Goal: Check status: Check status

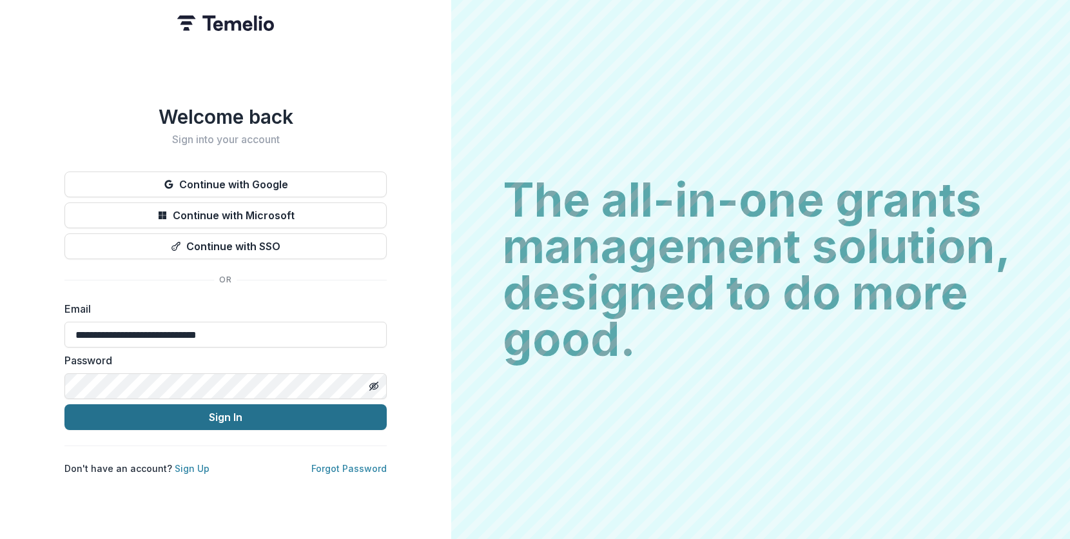
type input "**********"
click at [245, 414] on button "Sign In" at bounding box center [225, 417] width 322 height 26
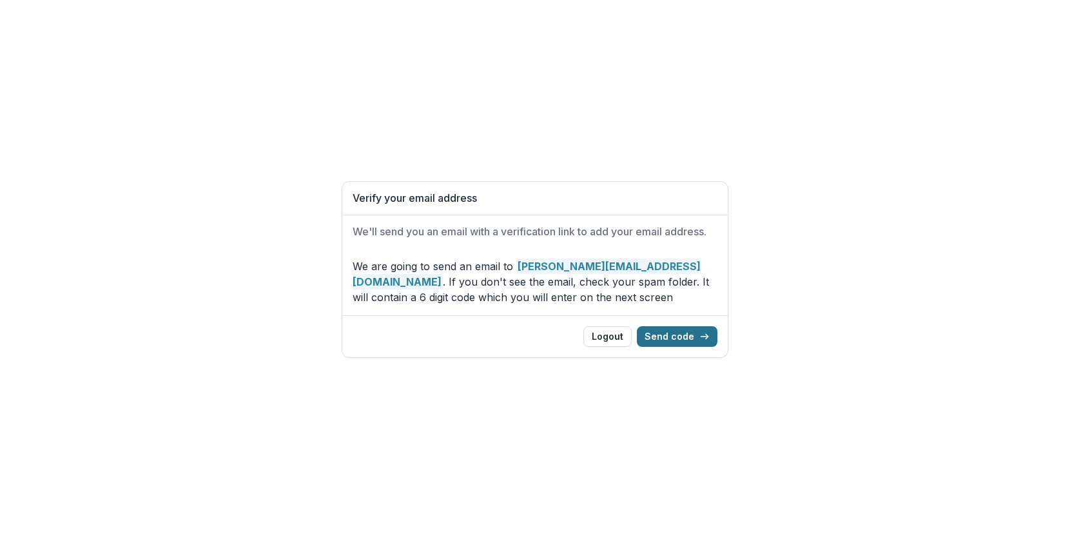
click at [690, 334] on button "Send code" at bounding box center [677, 336] width 81 height 21
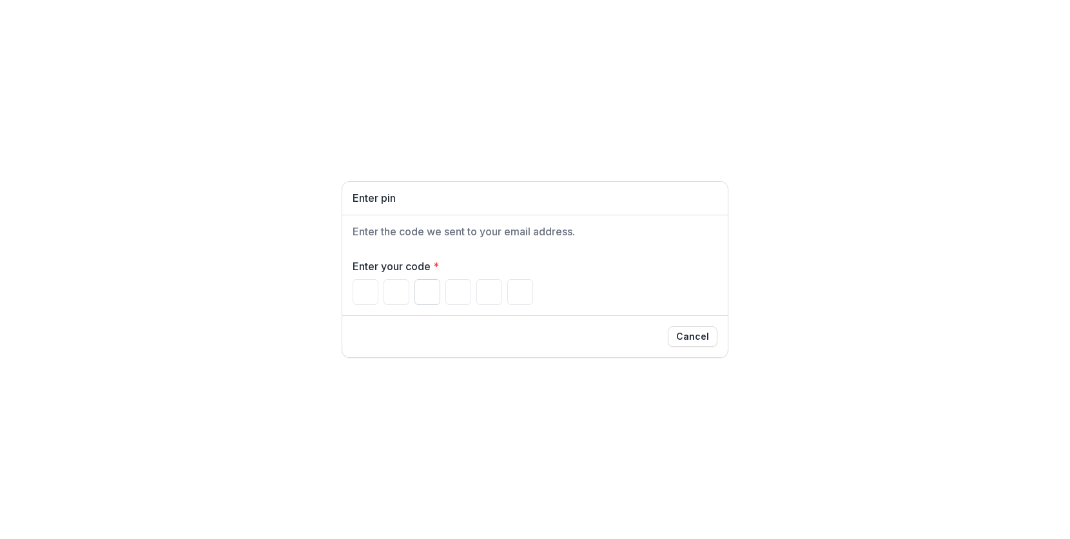
paste input "*"
type input "*"
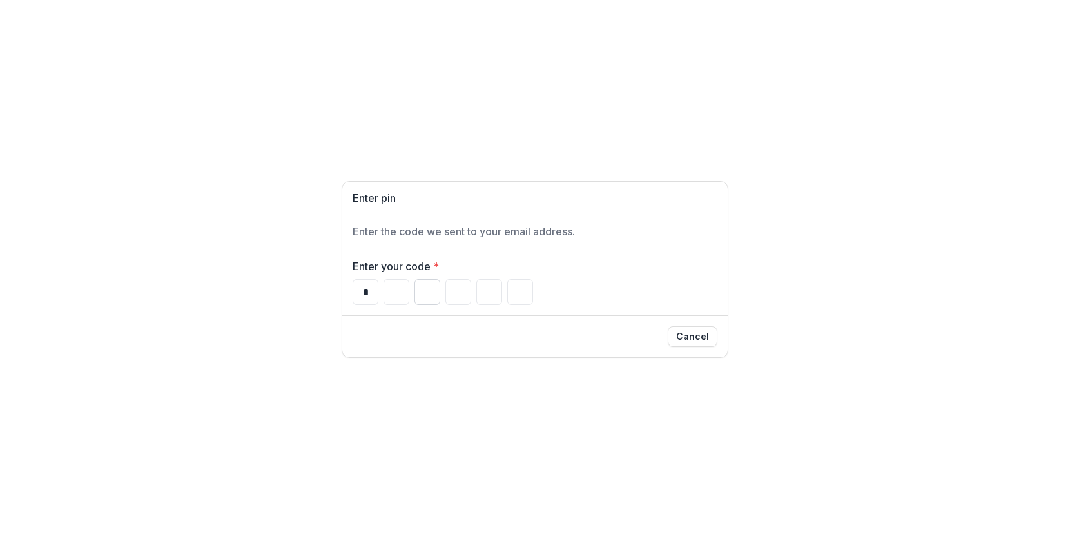
type input "*"
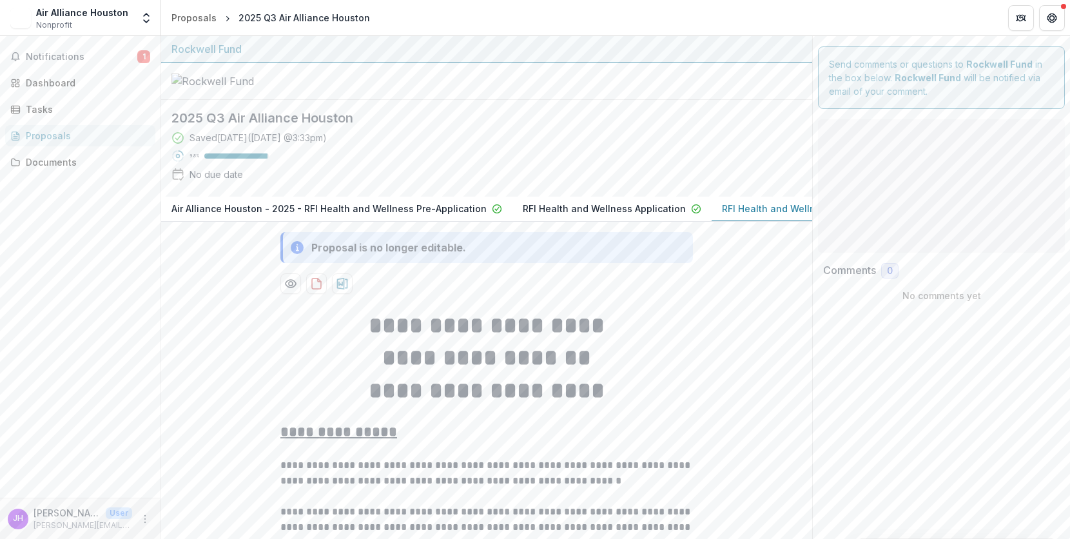
type input "*******"
type input "********"
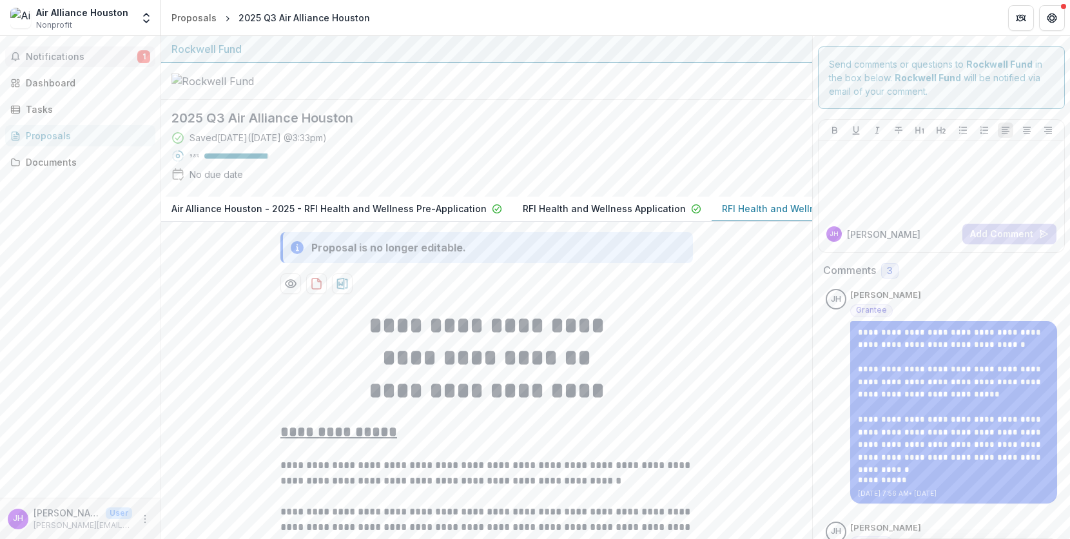
click at [72, 58] on span "Notifications" at bounding box center [82, 57] width 112 height 11
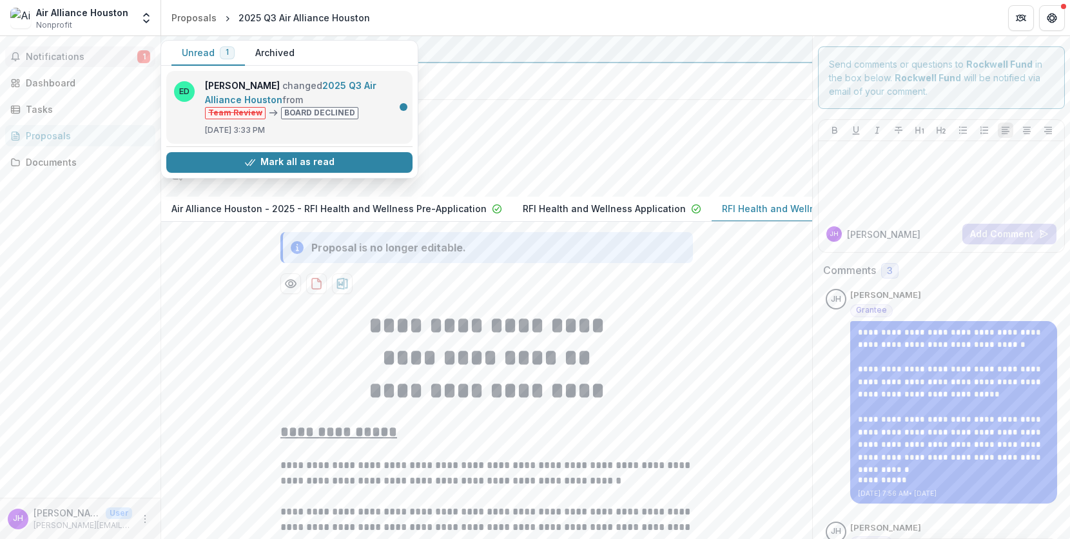
click at [342, 86] on link "2025 Q3 Air Alliance Houston" at bounding box center [290, 92] width 171 height 25
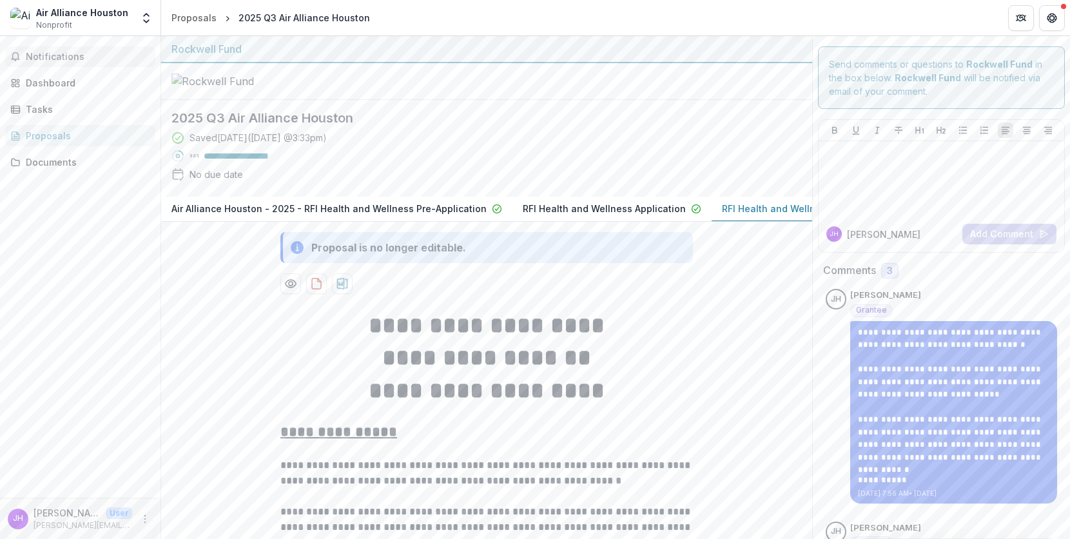
click at [54, 58] on span "Notifications" at bounding box center [88, 57] width 124 height 11
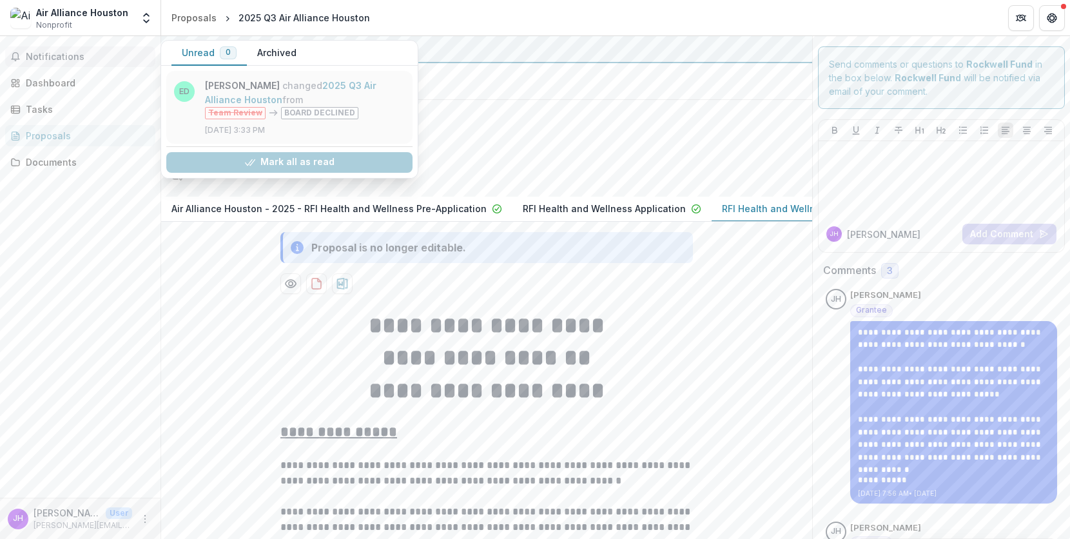
click at [260, 89] on link "2025 Q3 Air Alliance Houston" at bounding box center [290, 92] width 171 height 25
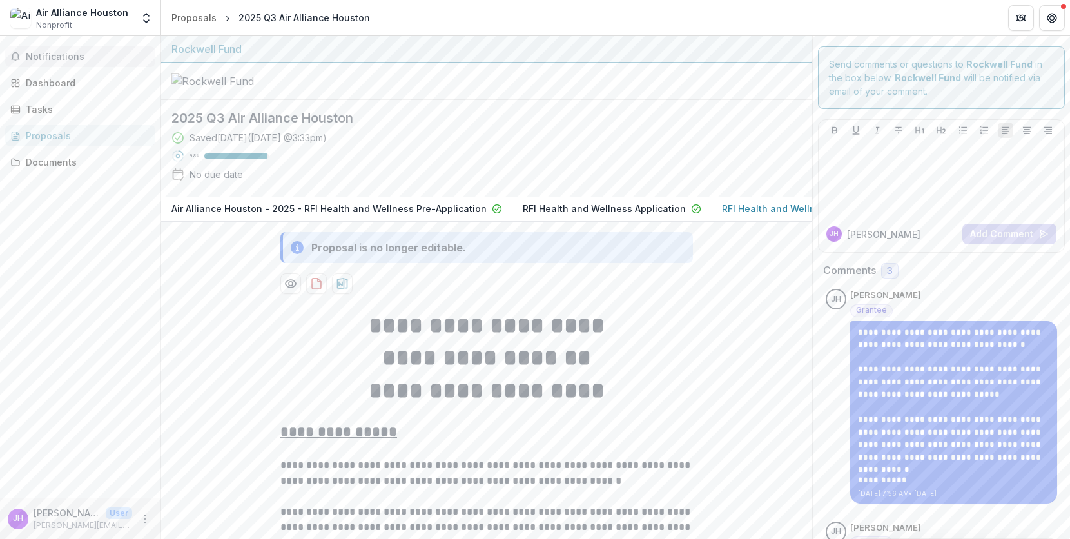
click at [63, 61] on span "Notifications" at bounding box center [88, 57] width 124 height 11
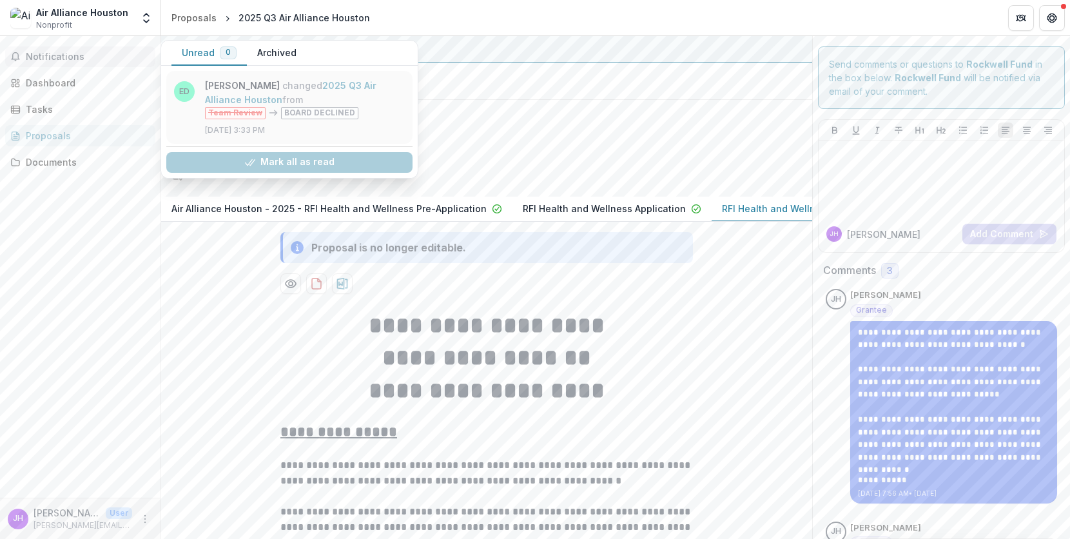
click at [267, 105] on link "2025 Q3 Air Alliance Houston" at bounding box center [290, 92] width 171 height 25
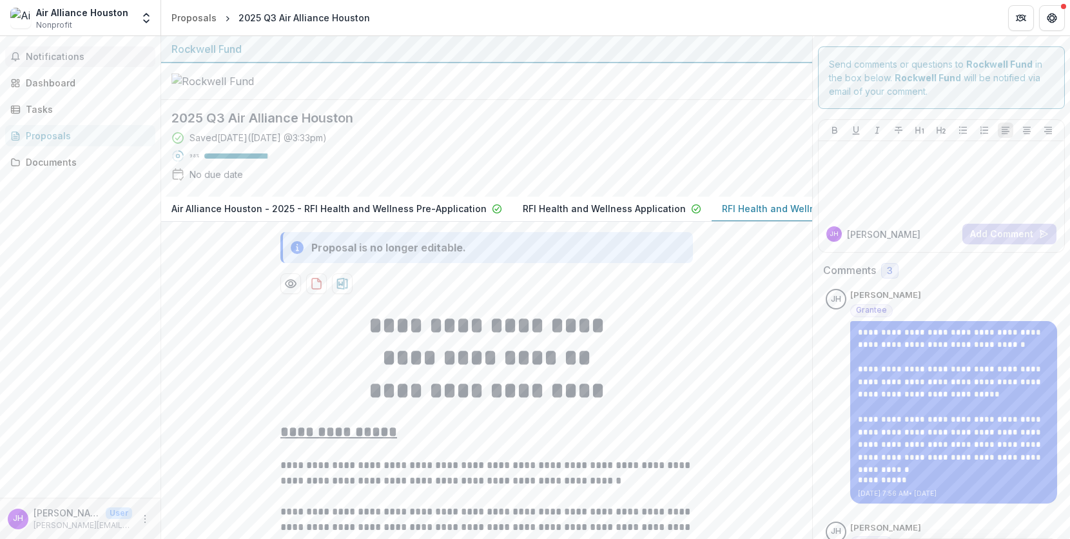
click at [68, 60] on span "Notifications" at bounding box center [88, 57] width 124 height 11
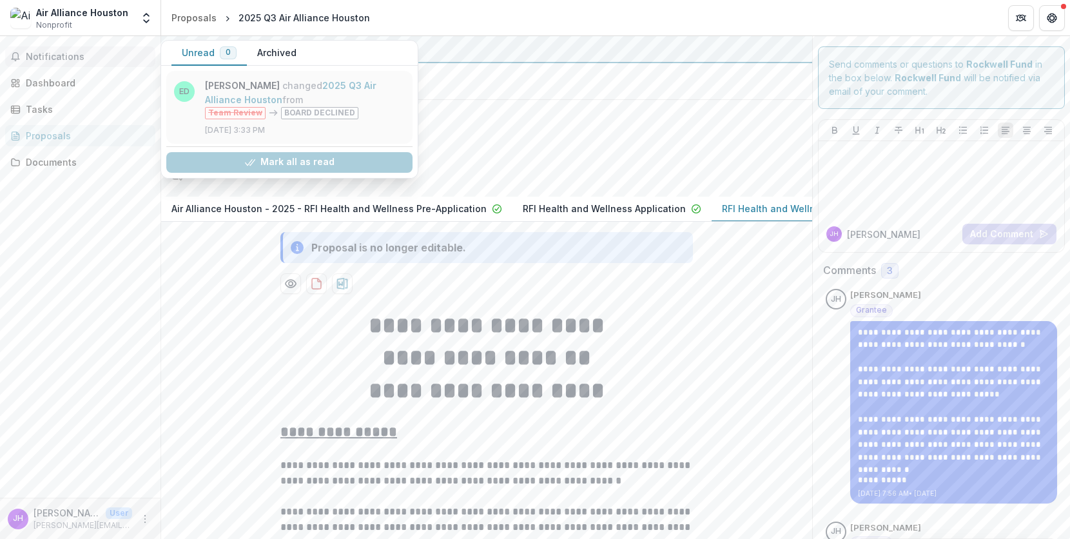
click at [349, 84] on link "2025 Q3 Air Alliance Houston" at bounding box center [290, 92] width 171 height 25
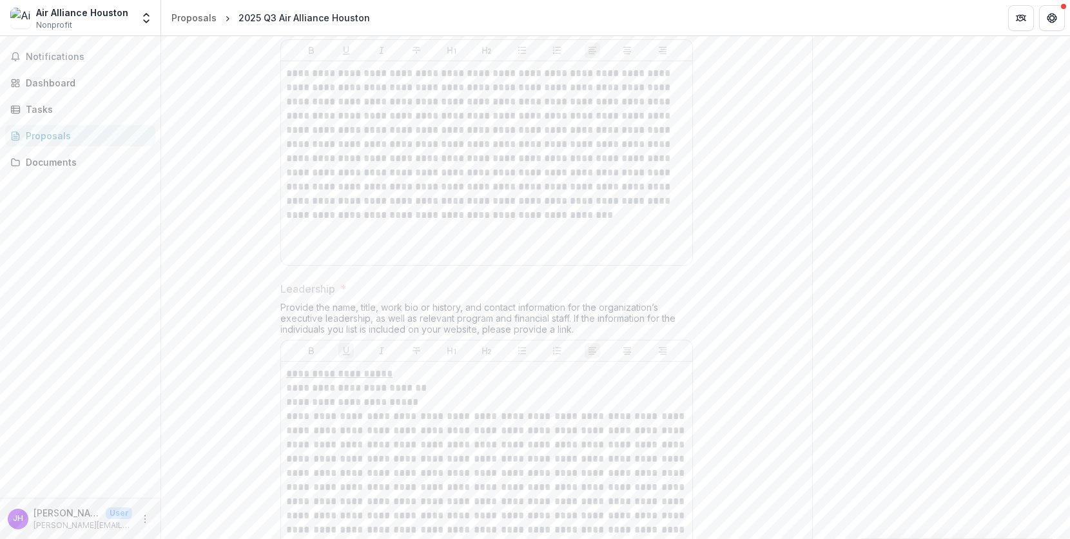
scroll to position [7415, 0]
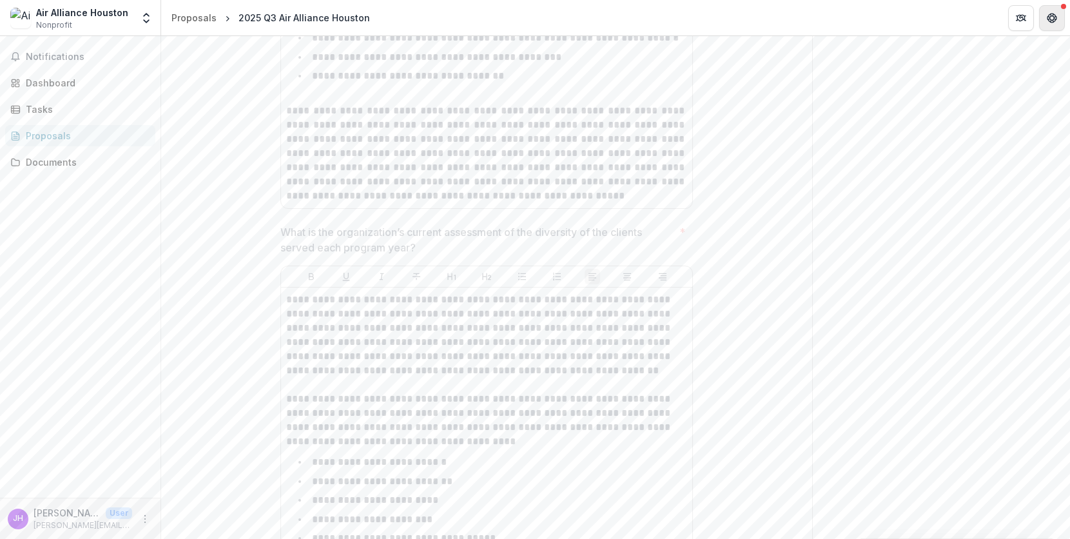
click at [1049, 14] on icon "Get Help" at bounding box center [1049, 15] width 3 height 3
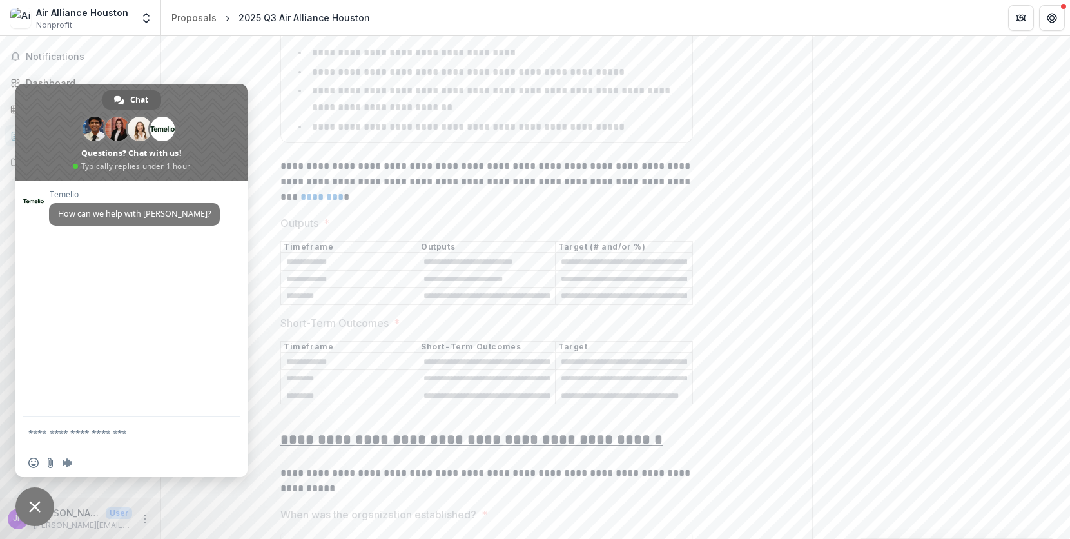
scroll to position [5258, 0]
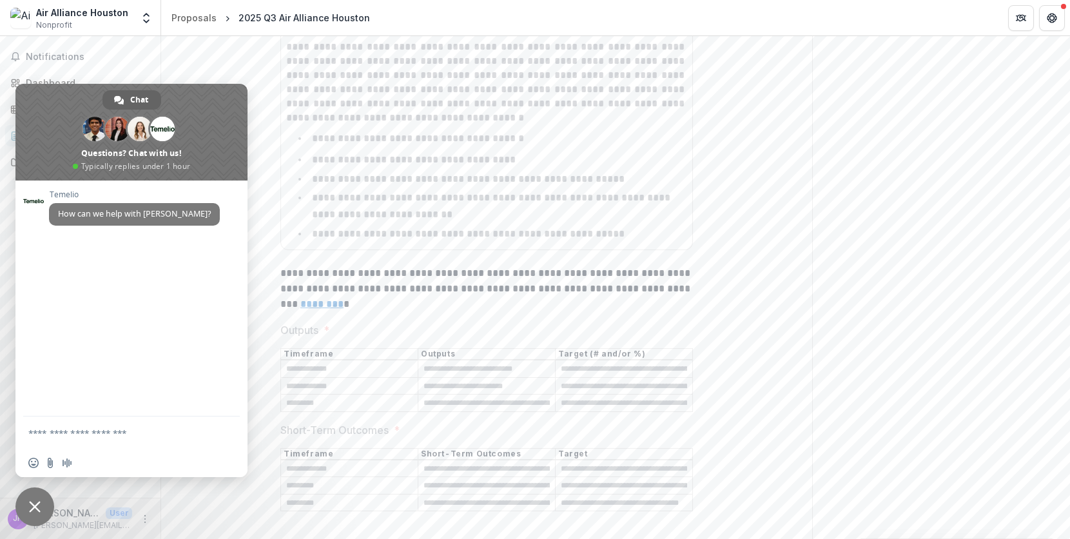
click at [39, 505] on span "Close chat" at bounding box center [35, 507] width 12 height 12
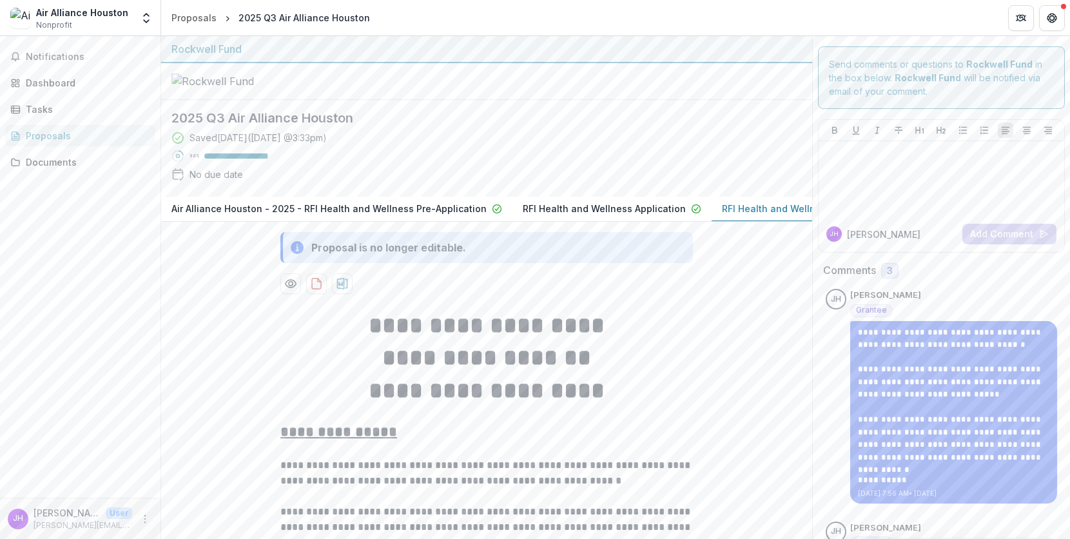
scroll to position [0, 0]
click at [35, 81] on div "Dashboard" at bounding box center [85, 83] width 119 height 14
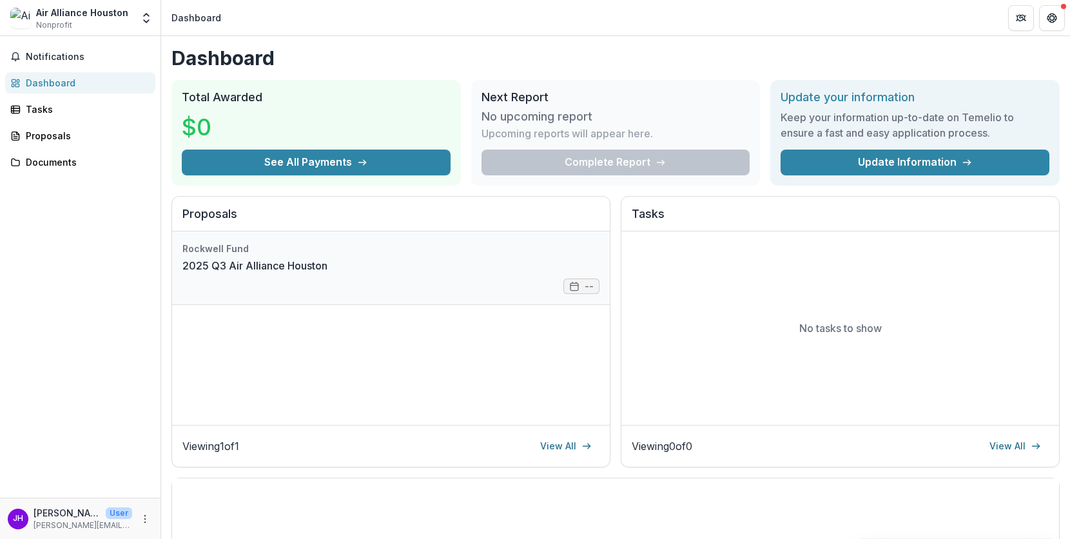
click at [238, 258] on link "2025 Q3 Air Alliance Houston" at bounding box center [254, 265] width 145 height 15
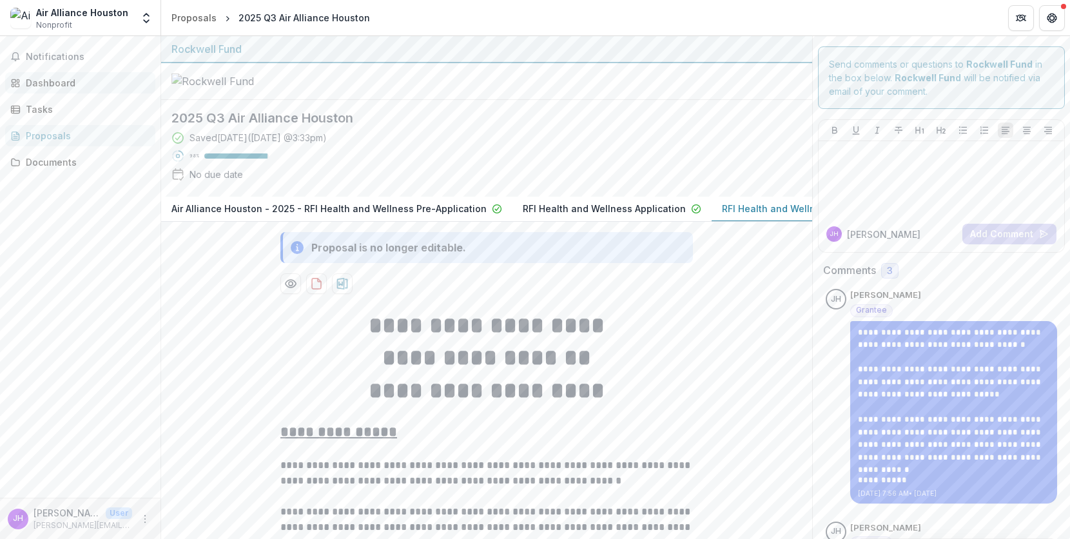
click at [54, 81] on div "Dashboard" at bounding box center [85, 83] width 119 height 14
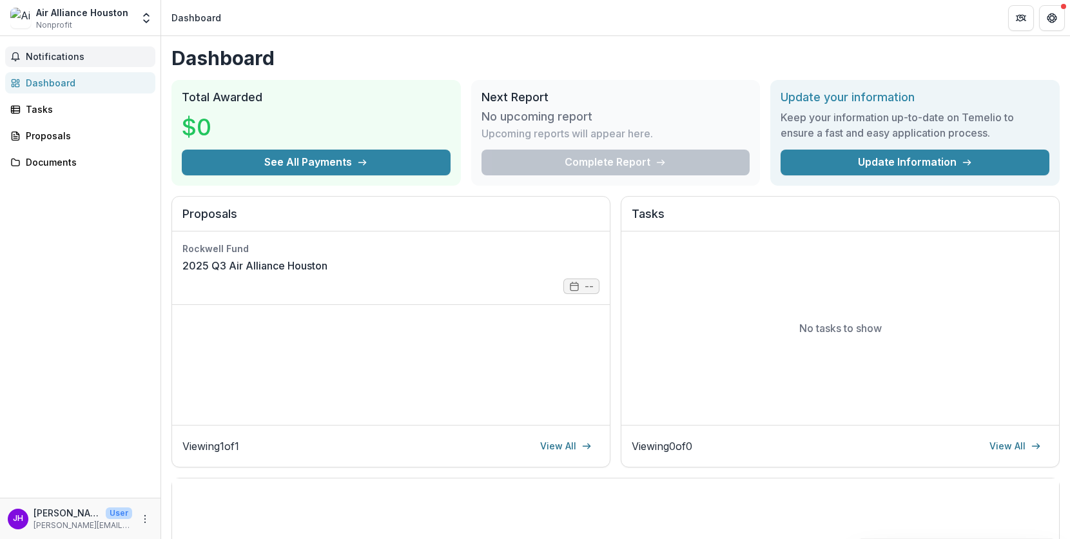
click at [90, 58] on span "Notifications" at bounding box center [88, 57] width 124 height 11
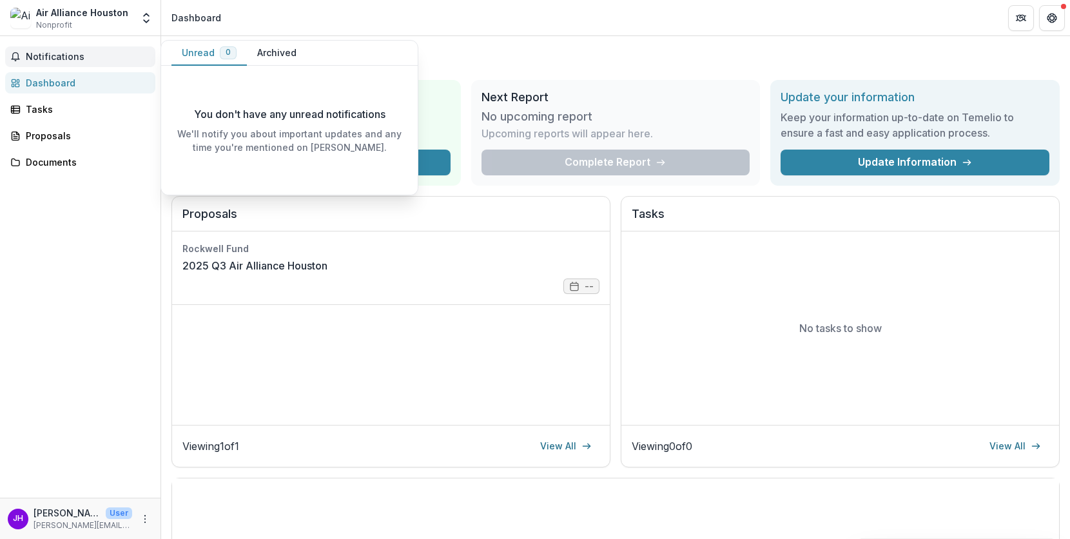
click at [260, 53] on button "Archived" at bounding box center [277, 53] width 60 height 25
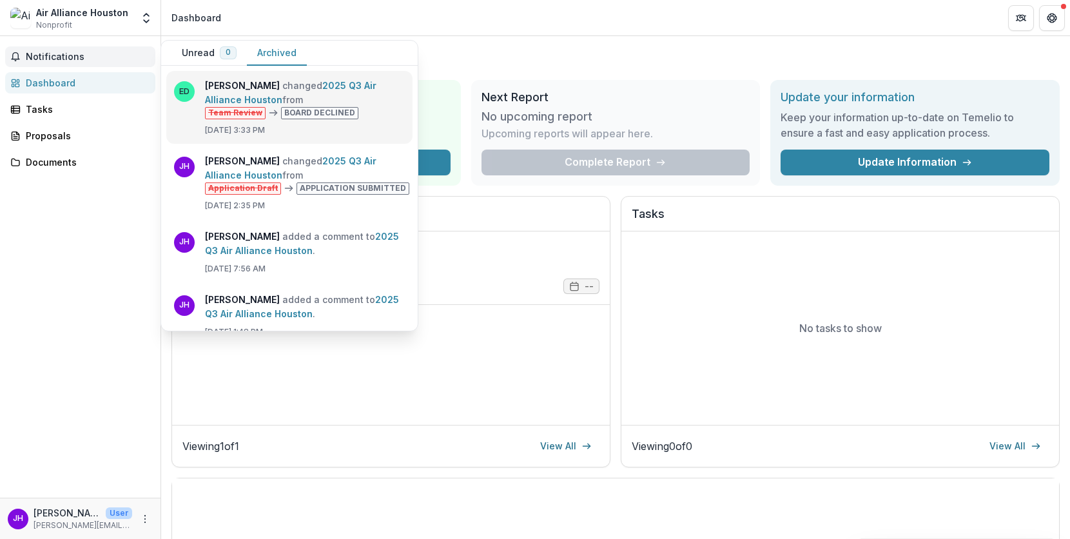
click at [268, 101] on link "2025 Q3 Air Alliance Houston" at bounding box center [290, 92] width 171 height 25
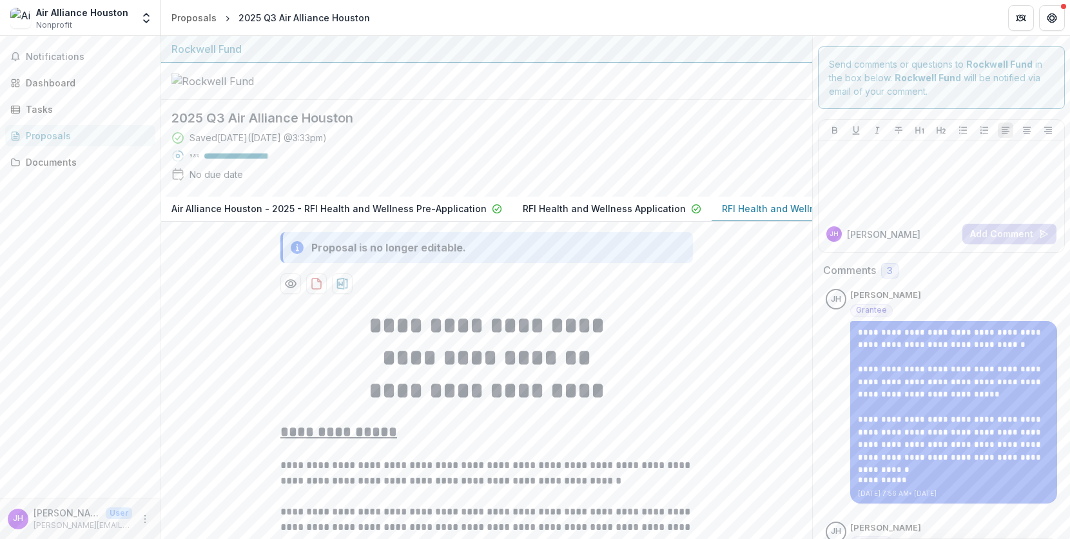
scroll to position [0, 73]
click at [59, 58] on span "Notifications" at bounding box center [88, 57] width 124 height 11
click at [53, 162] on div "Documents" at bounding box center [85, 162] width 119 height 14
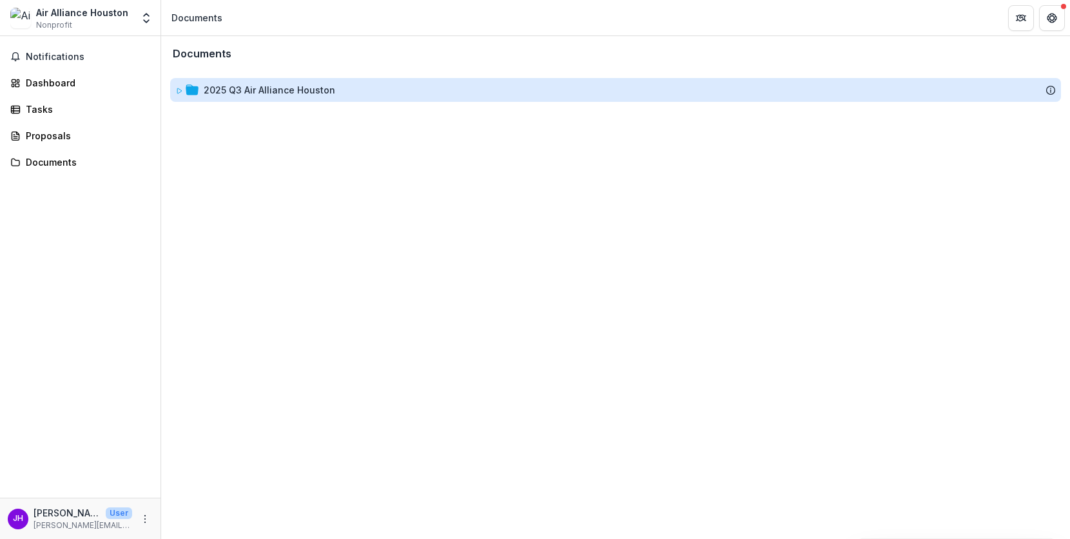
click at [217, 92] on div "2025 Q3 Air Alliance Houston" at bounding box center [269, 90] width 131 height 14
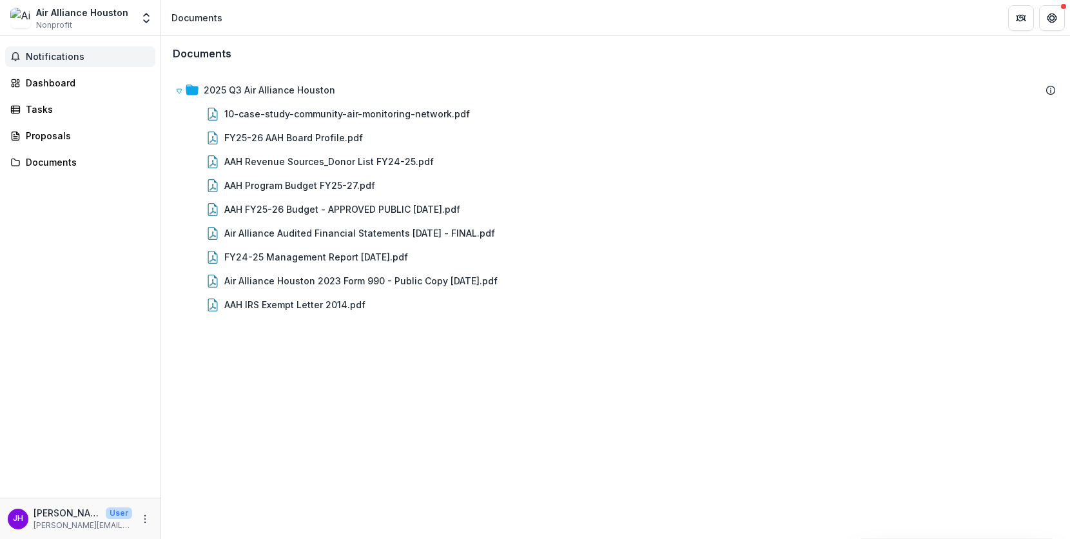
click at [41, 63] on button "Notifications" at bounding box center [80, 56] width 150 height 21
click at [394, 369] on div "Documents 2025 Q3 Air Alliance Houston 10-case-study-community-air-monitoring-n…" at bounding box center [615, 287] width 909 height 503
